Goal: Check status: Check status

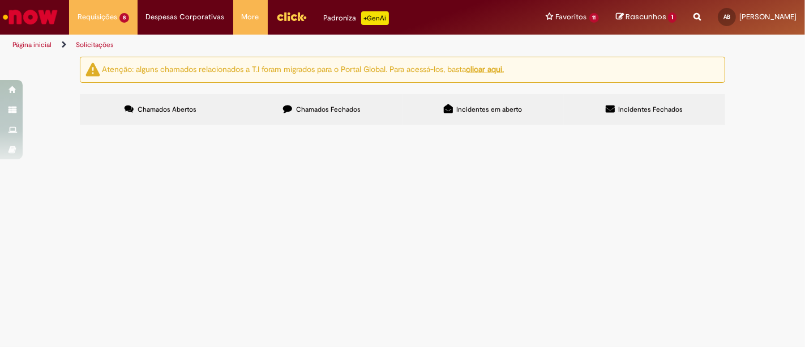
click at [0, 0] on span "Solicito De Para dos acordos anexo." at bounding box center [0, 0] width 0 height 0
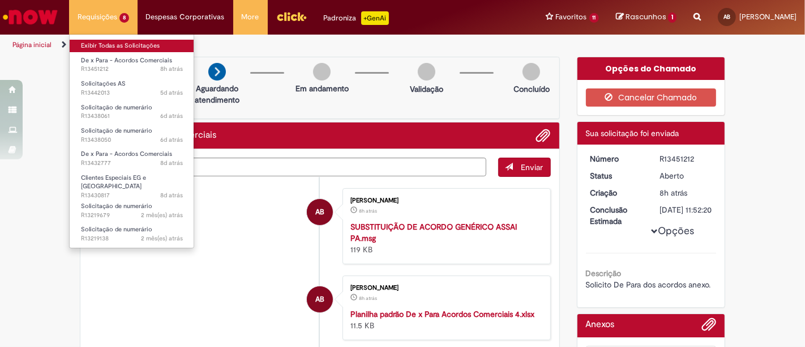
click at [128, 44] on link "Exibir Todas as Solicitações" at bounding box center [132, 46] width 125 height 12
